Goal: Information Seeking & Learning: Learn about a topic

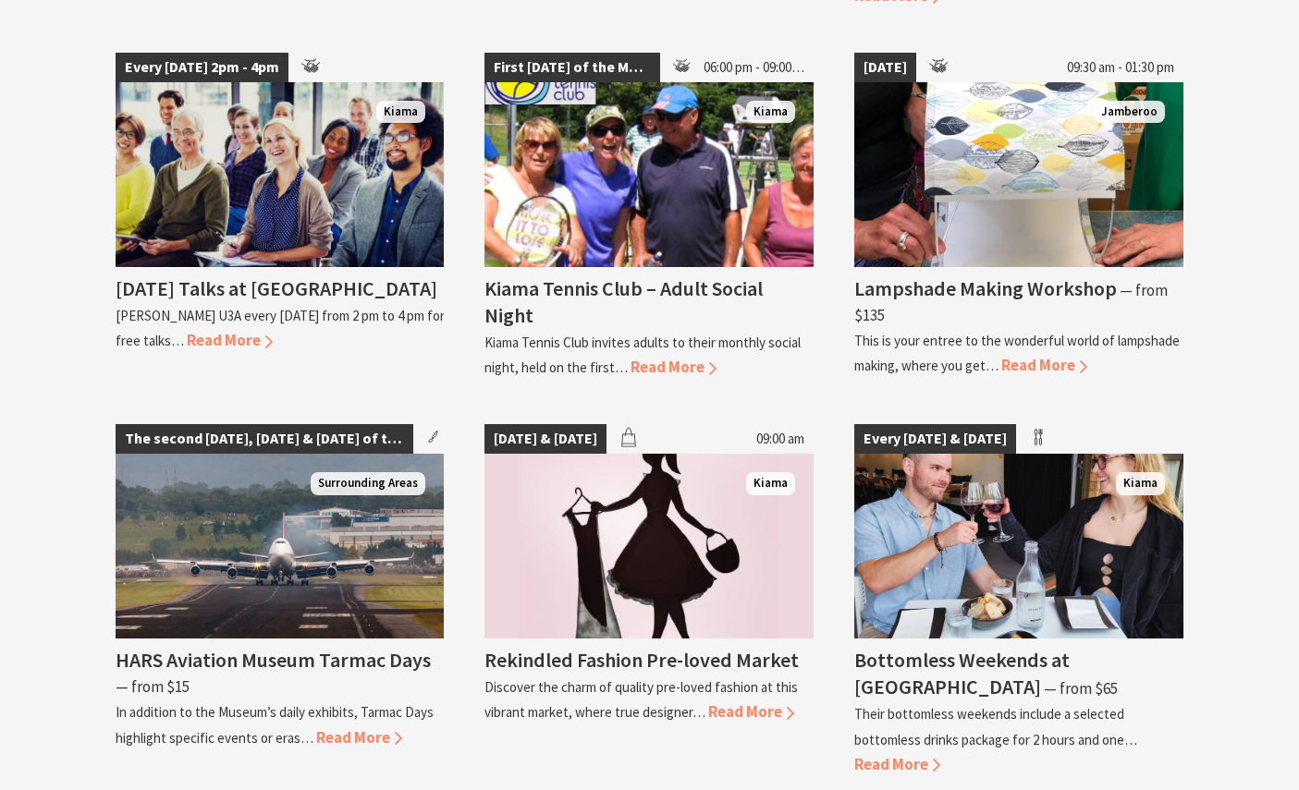
scroll to position [3416, 0]
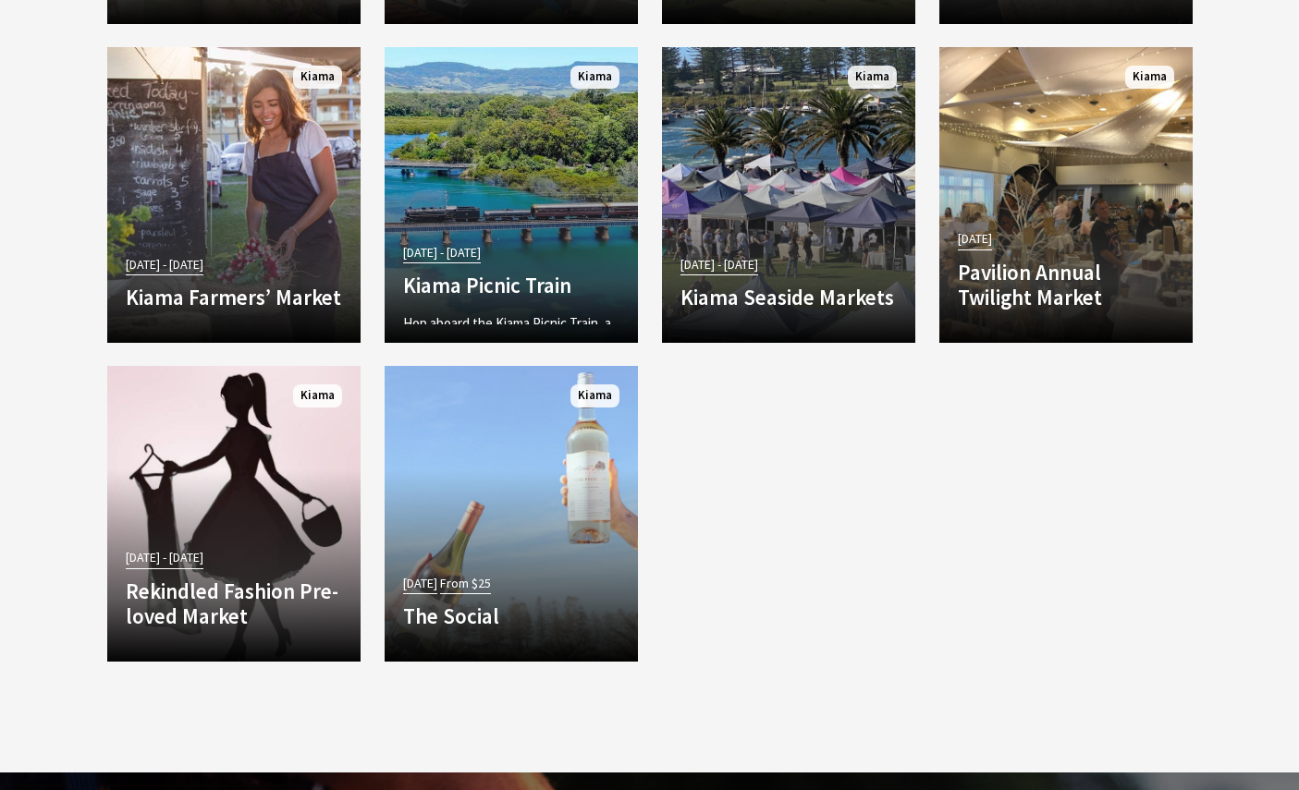
scroll to position [3456, 0]
click at [451, 324] on p "Hop aboard the Kiama Picnic Train, a signature steam-hauled journey from [GEOGR…" at bounding box center [511, 356] width 216 height 89
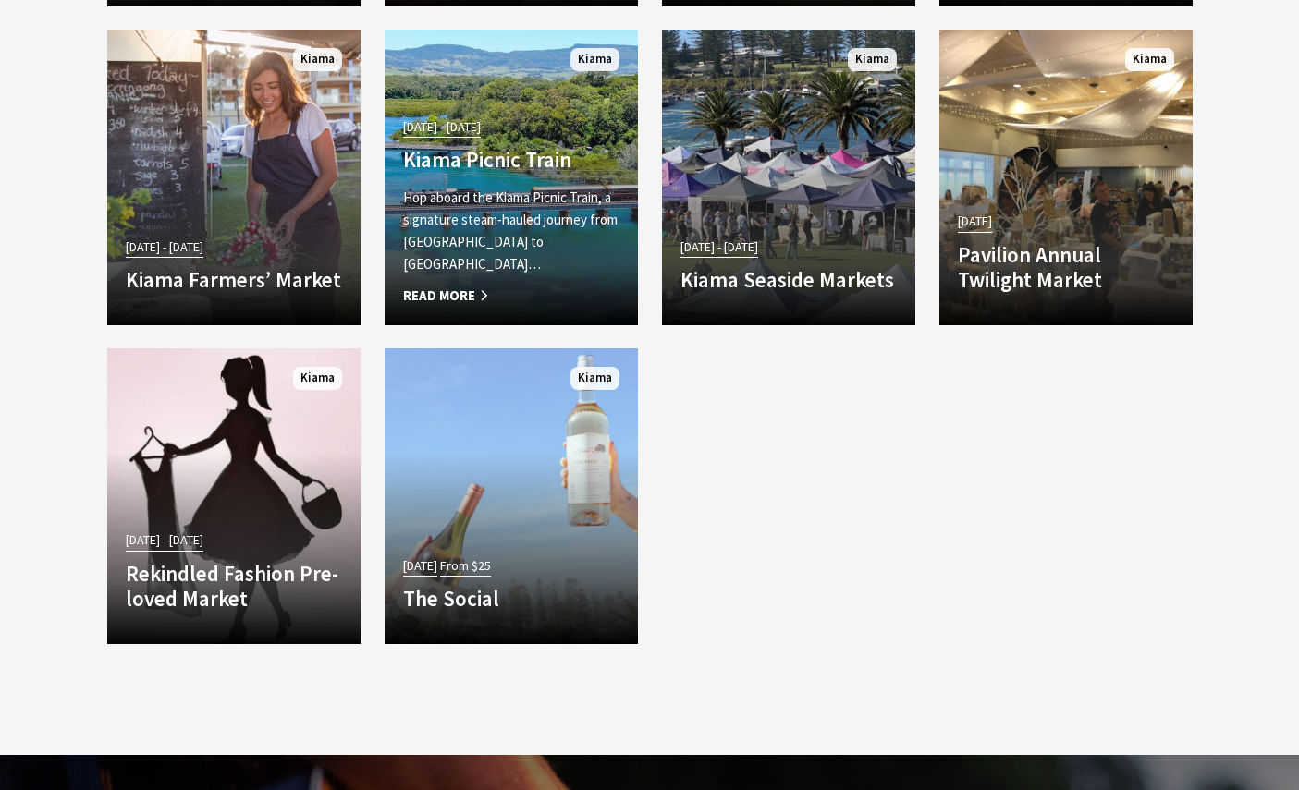
scroll to position [3473, 0]
click at [1084, 324] on p "The Pavilion Twilight Market will allow visitors to purchase decorations, hampe…" at bounding box center [1066, 344] width 216 height 89
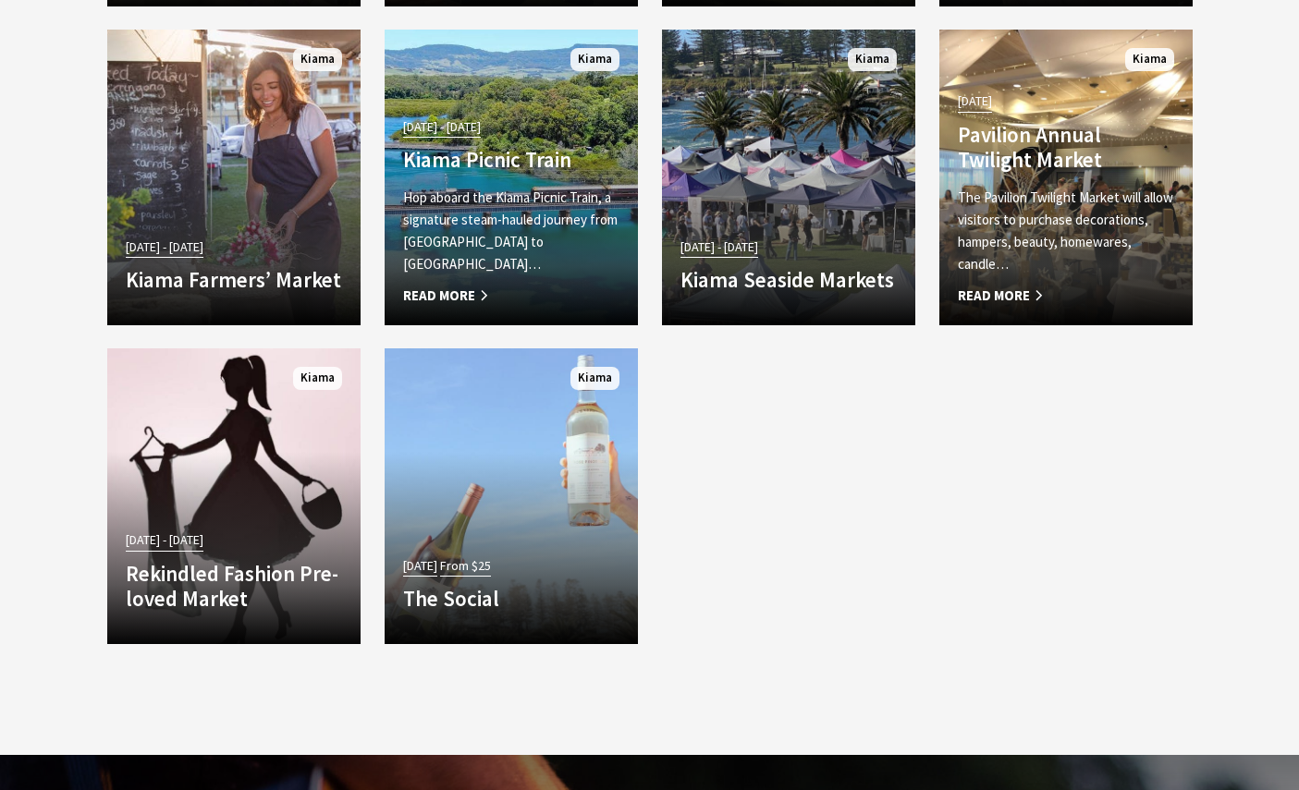
scroll to position [3474, 0]
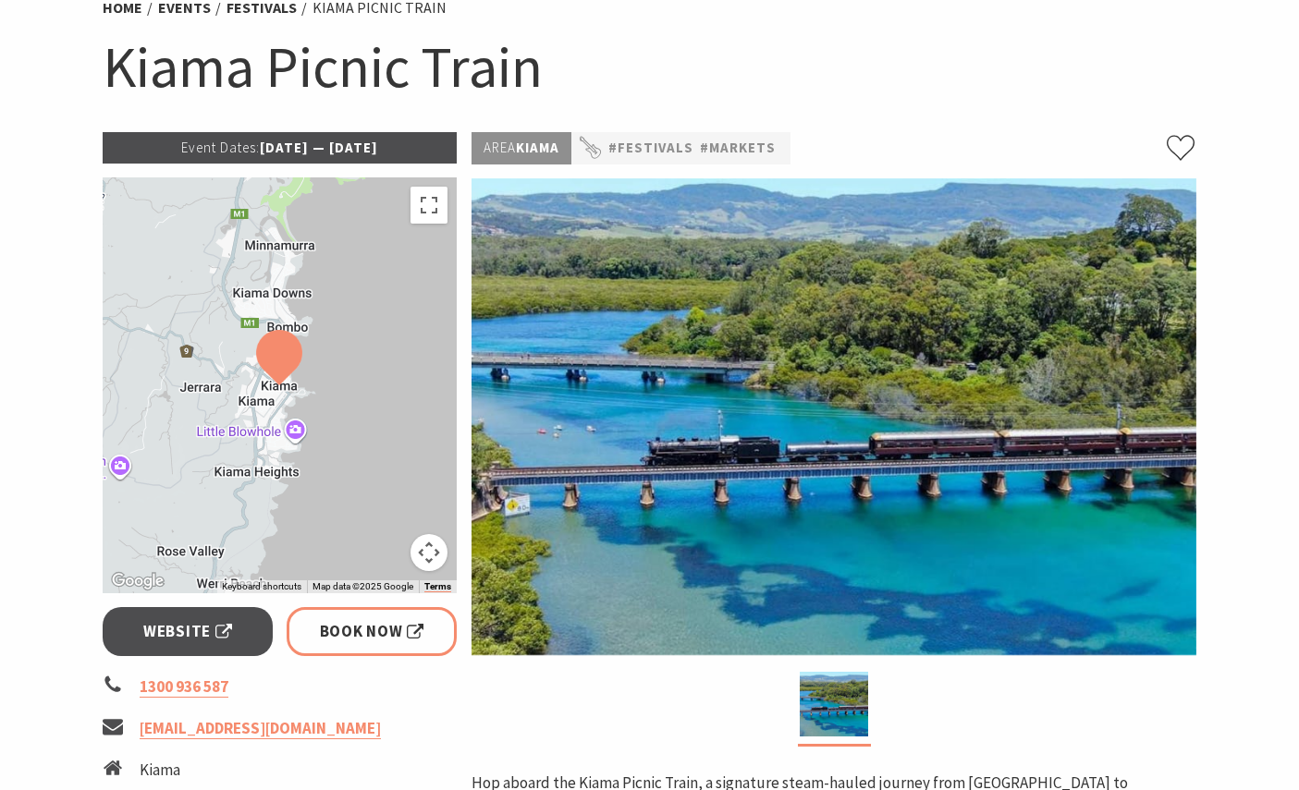
scroll to position [150, 0]
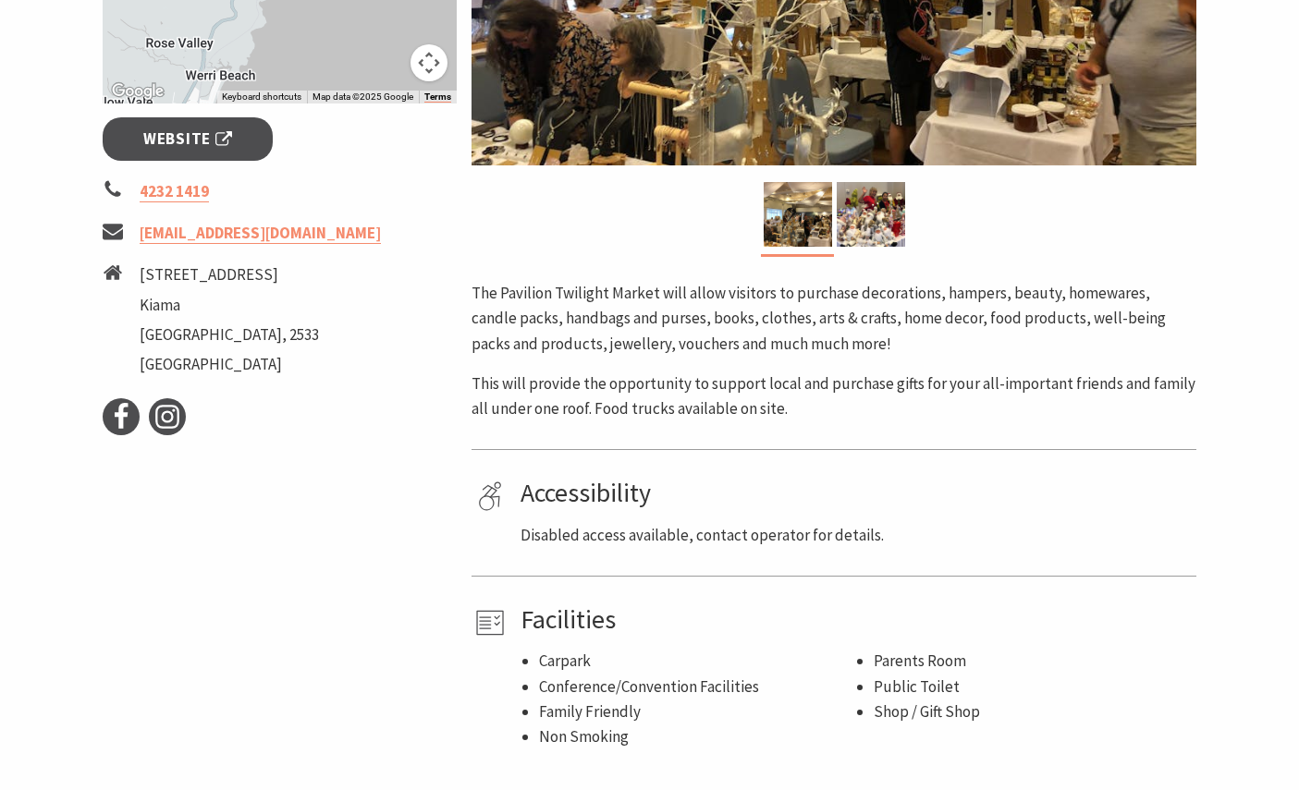
scroll to position [626, 0]
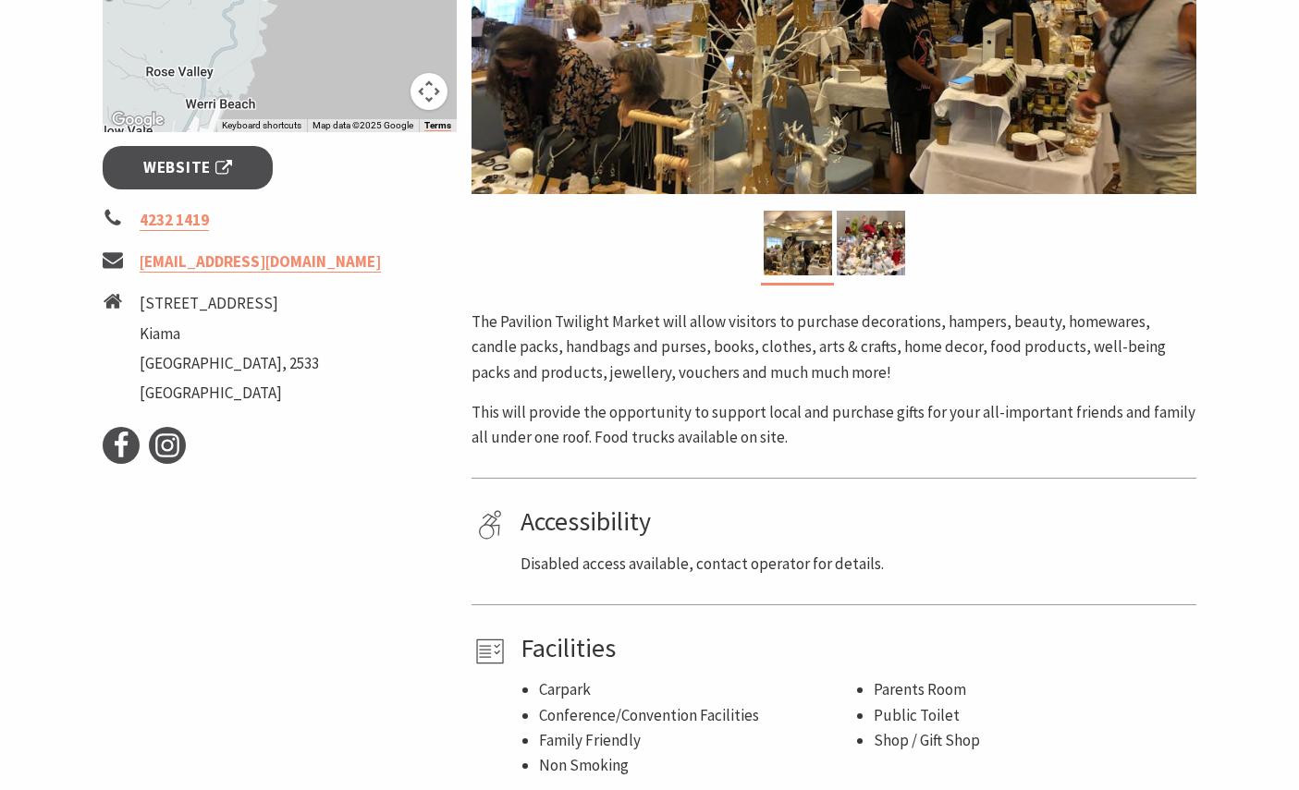
click at [199, 161] on span "Website" at bounding box center [187, 167] width 89 height 25
